Goal: Task Accomplishment & Management: Manage account settings

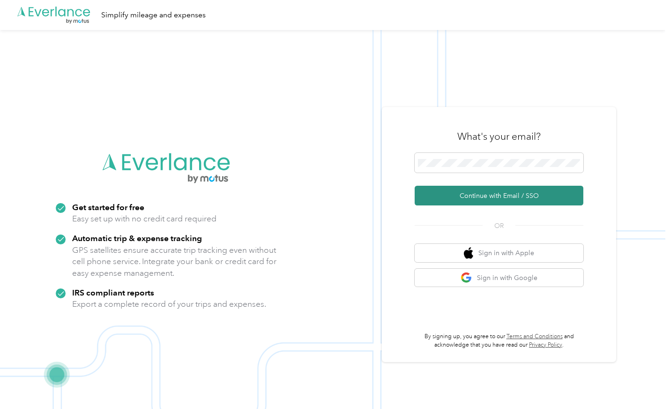
click at [494, 196] on button "Continue with Email / SSO" at bounding box center [499, 196] width 169 height 20
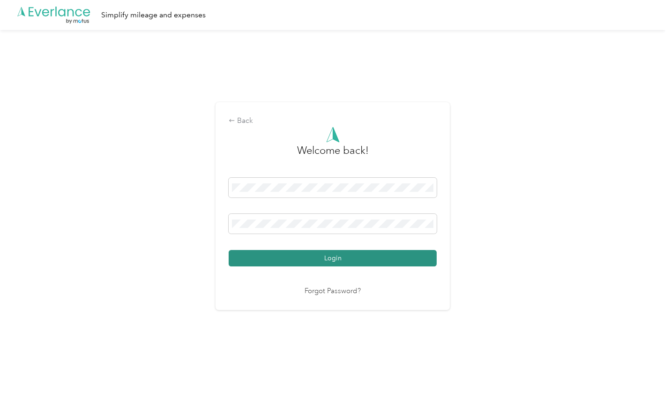
click at [397, 257] on button "Login" at bounding box center [333, 258] width 208 height 16
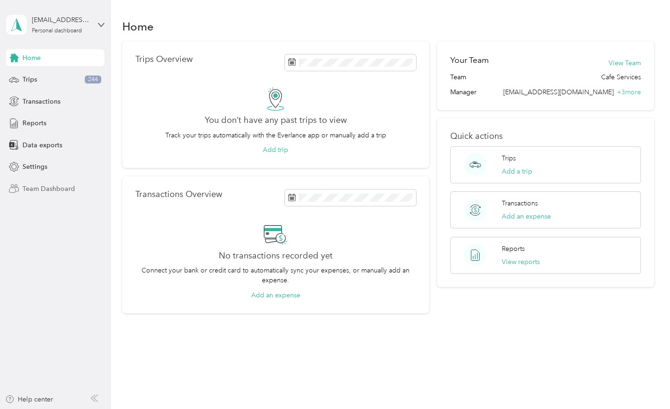
click at [37, 188] on span "Team Dashboard" at bounding box center [48, 189] width 52 height 10
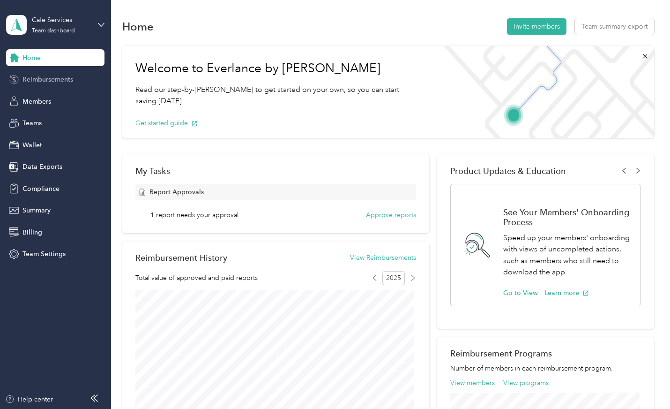
click at [54, 74] on div "Reimbursements" at bounding box center [55, 79] width 98 height 17
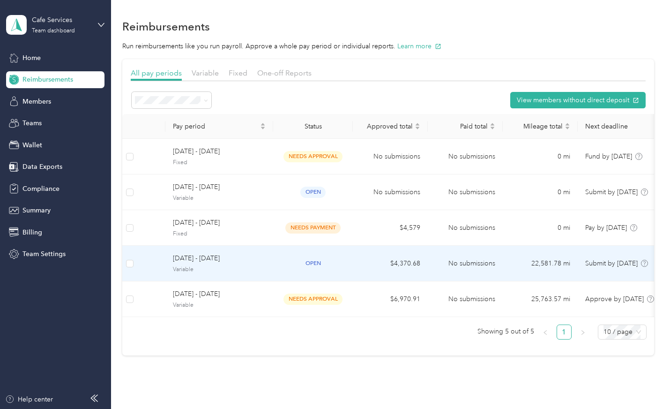
click at [284, 266] on div "open" at bounding box center [313, 263] width 65 height 11
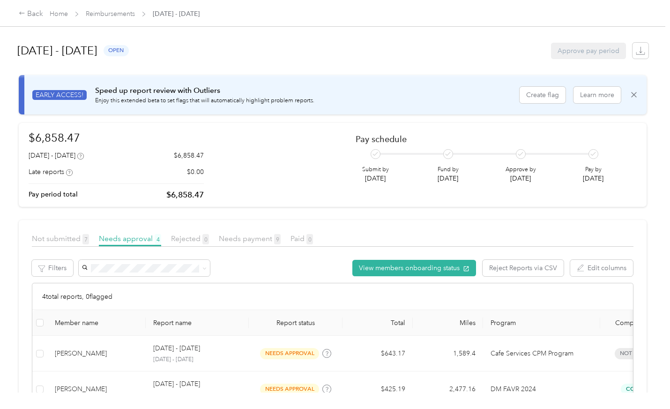
scroll to position [143, 0]
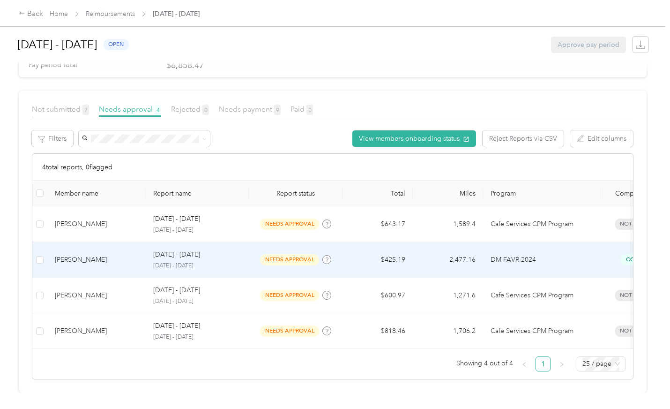
click at [352, 246] on td "$425.19" at bounding box center [378, 260] width 70 height 36
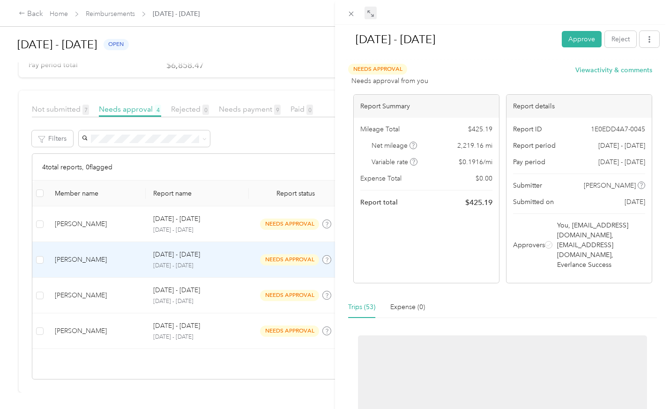
click at [374, 14] on span at bounding box center [371, 13] width 12 height 13
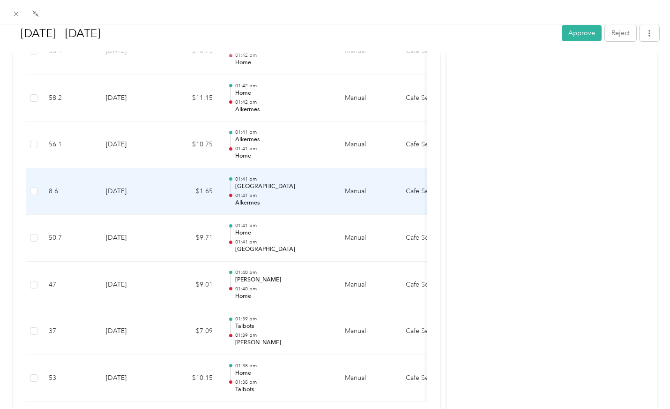
scroll to position [2403, 0]
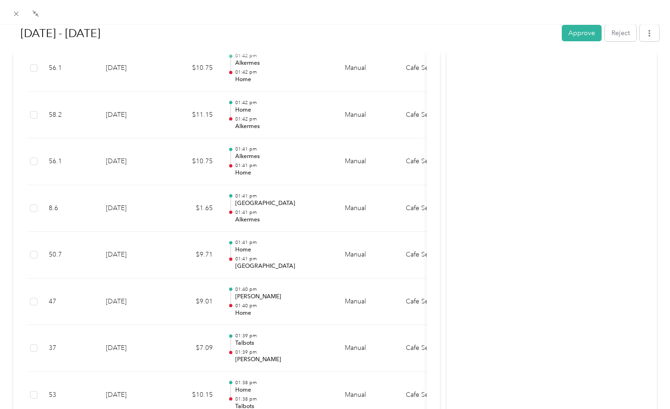
click at [494, 31] on button "Approve" at bounding box center [582, 33] width 40 height 16
click at [17, 11] on icon at bounding box center [16, 14] width 8 height 8
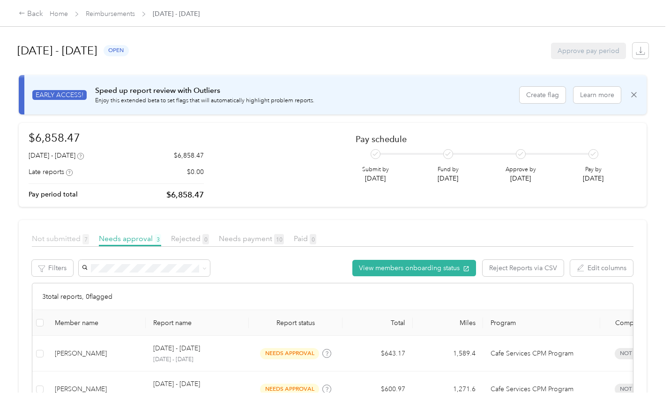
click at [68, 239] on span "Not submitted 7" at bounding box center [60, 238] width 57 height 9
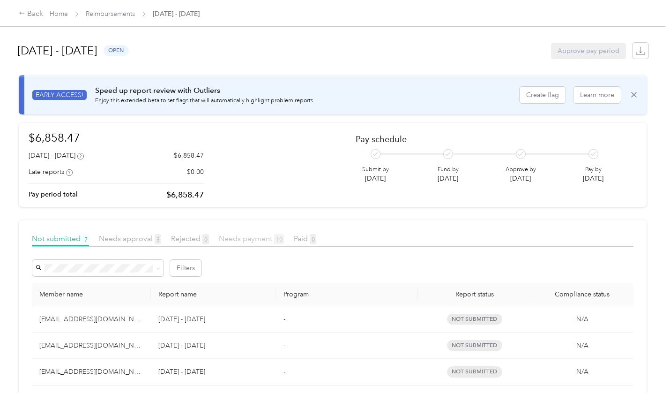
click at [238, 234] on span "Needs payment 10" at bounding box center [251, 238] width 65 height 9
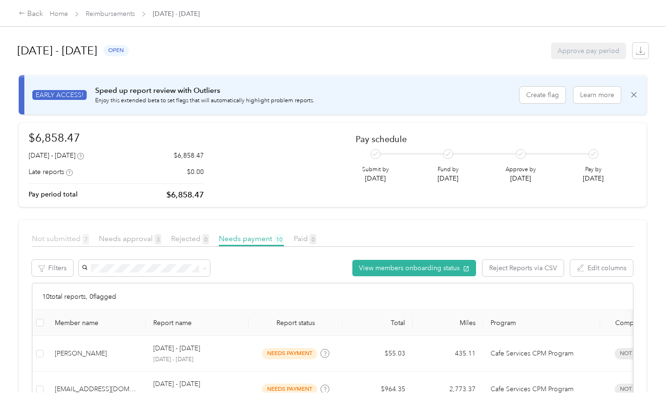
click at [57, 234] on span "Not submitted 7" at bounding box center [60, 238] width 57 height 9
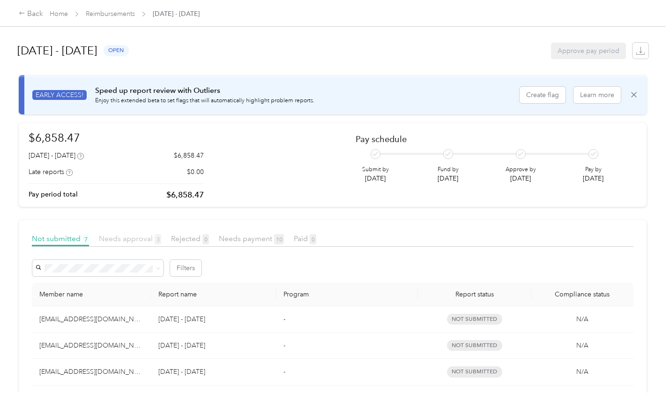
click at [124, 240] on span "Needs approval 3" at bounding box center [130, 238] width 62 height 9
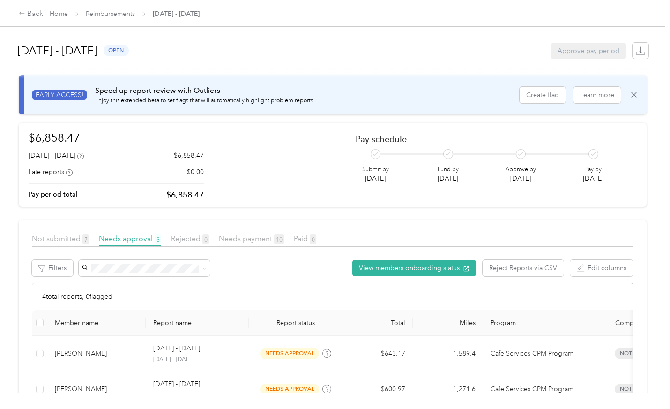
scroll to position [143, 0]
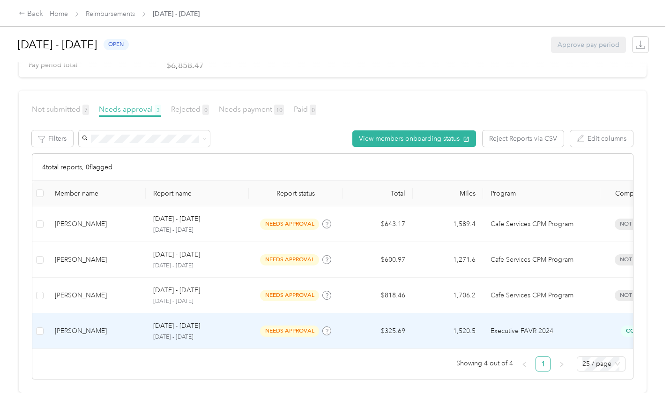
click at [256, 314] on td "needs approval" at bounding box center [296, 331] width 94 height 36
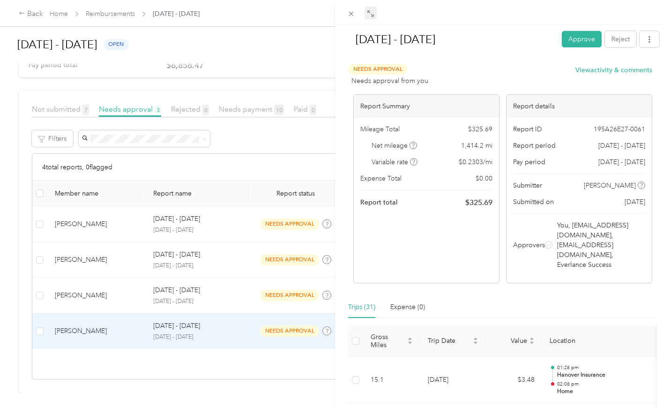
click at [374, 15] on span at bounding box center [371, 13] width 12 height 13
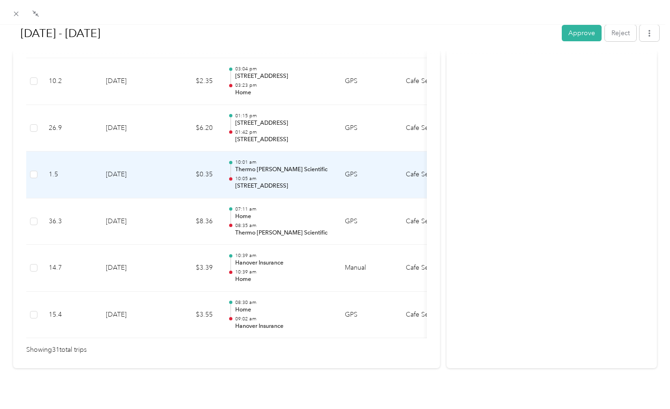
scroll to position [1471, 0]
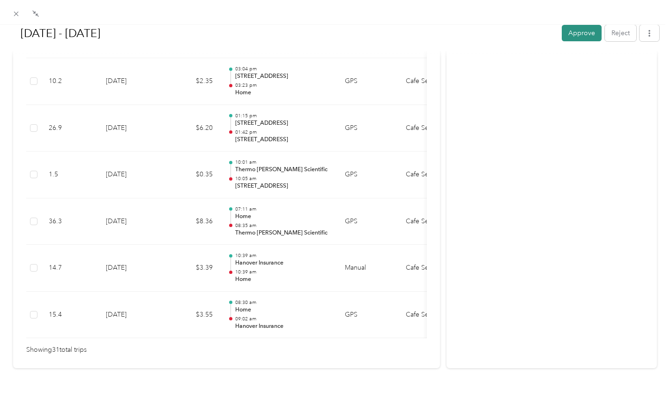
click at [494, 38] on button "Approve" at bounding box center [582, 33] width 40 height 16
click at [17, 10] on icon at bounding box center [16, 14] width 8 height 8
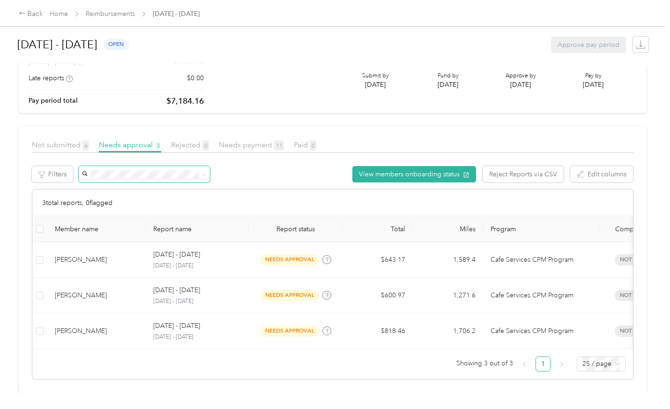
click at [72, 140] on span "Not submitted 6" at bounding box center [60, 144] width 57 height 9
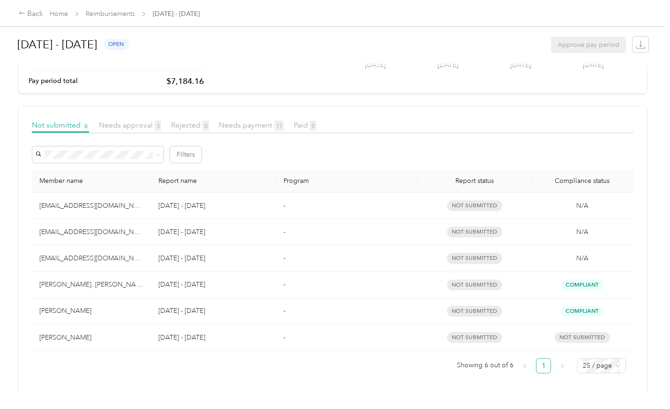
scroll to position [121, 0]
click at [61, 12] on link "Home" at bounding box center [59, 14] width 18 height 8
